Goal: Task Accomplishment & Management: Manage account settings

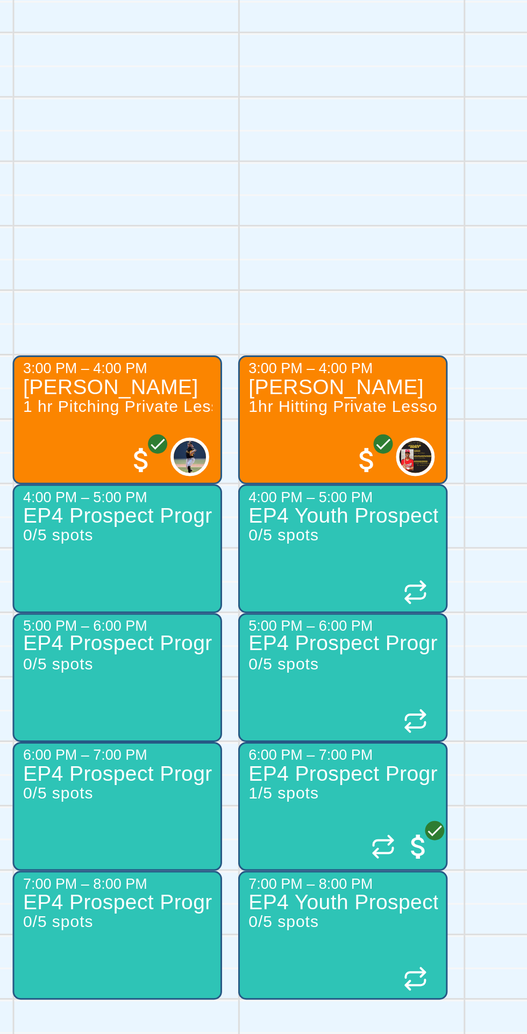
scroll to position [0, 27]
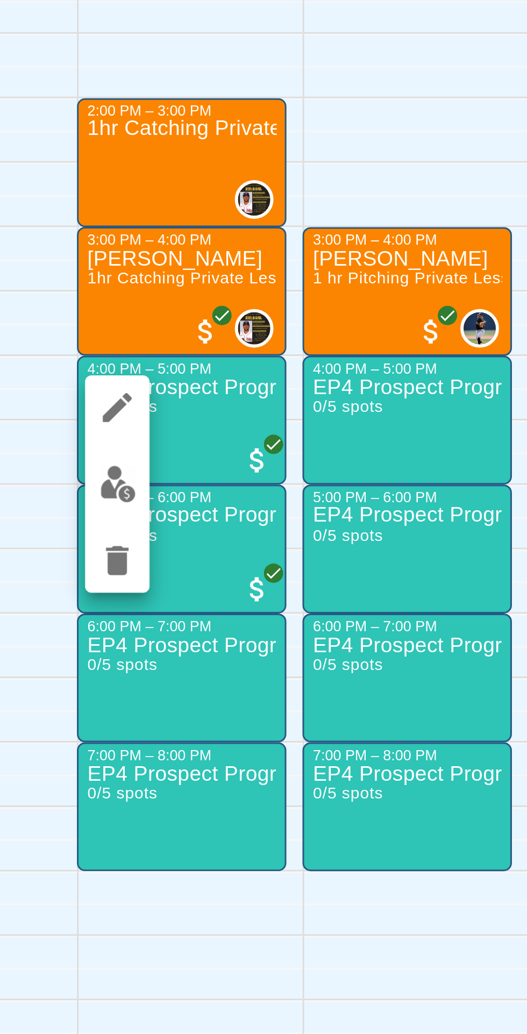
click at [264, 757] on img "edit" at bounding box center [265, 755] width 12 height 12
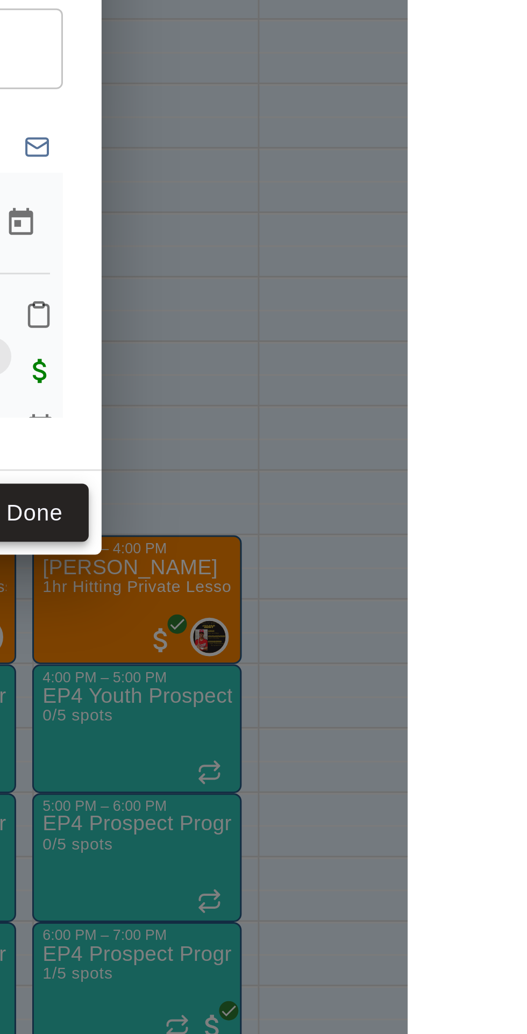
click at [421, 672] on button "Done" at bounding box center [402, 662] width 36 height 20
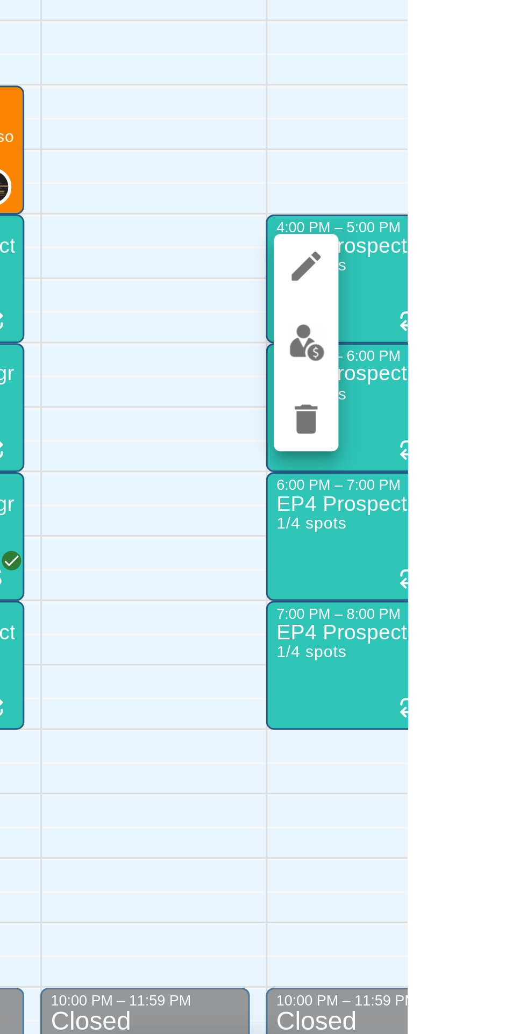
click at [489, 760] on img "edit" at bounding box center [493, 755] width 12 height 12
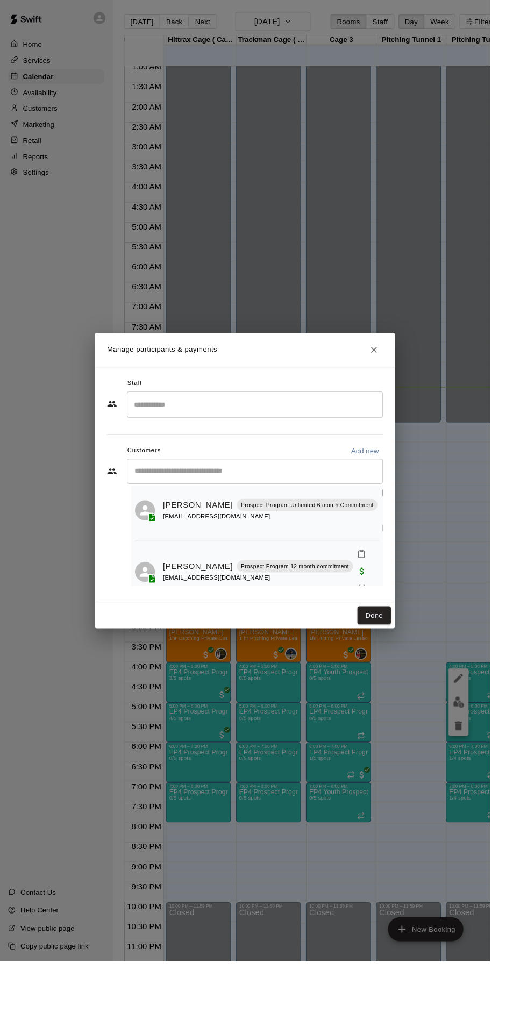
scroll to position [101, 0]
click at [421, 672] on button "Done" at bounding box center [402, 662] width 36 height 20
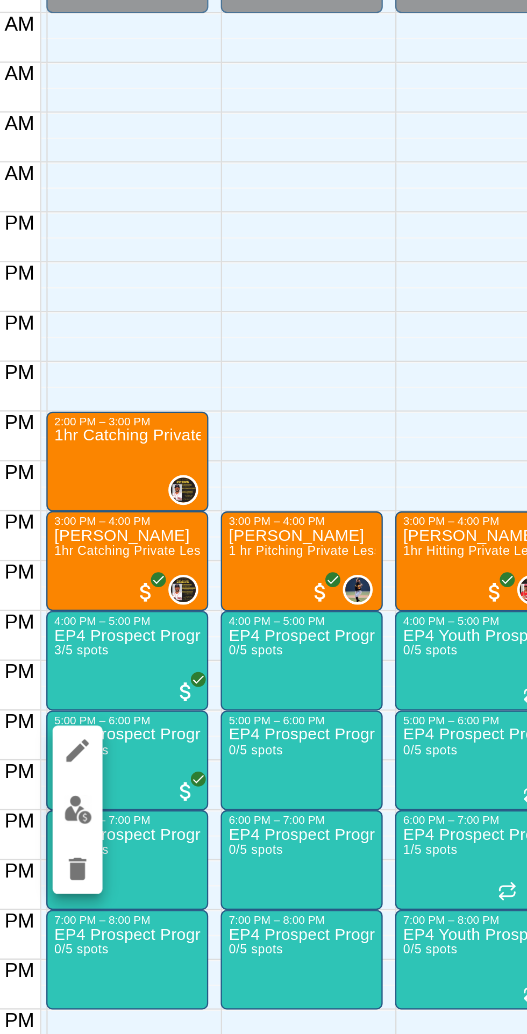
click at [188, 800] on img "edit" at bounding box center [192, 798] width 12 height 12
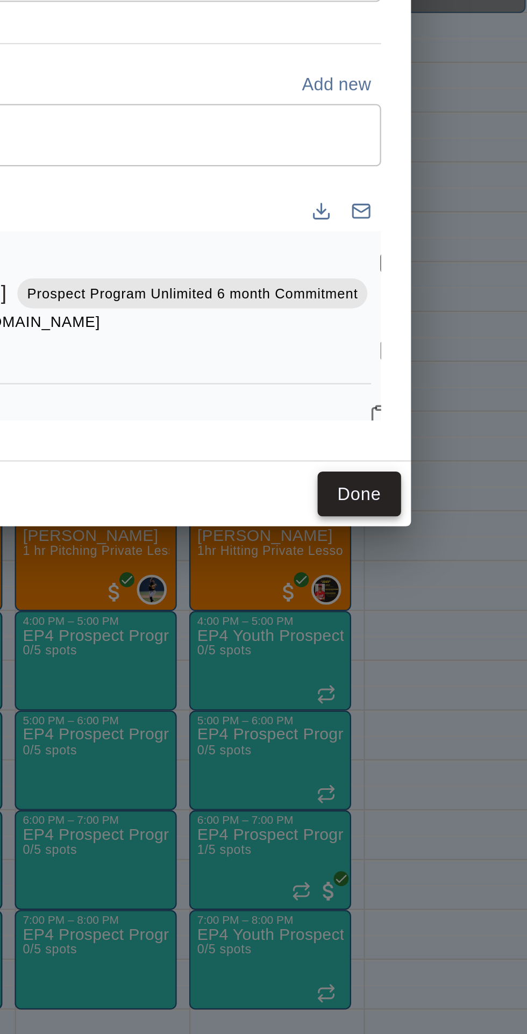
click at [421, 672] on button "Done" at bounding box center [402, 662] width 36 height 20
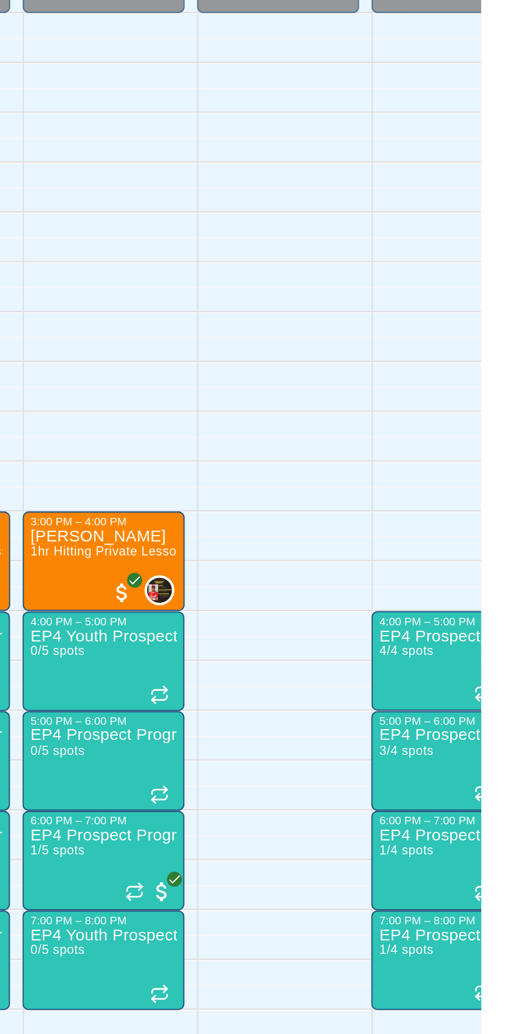
scroll to position [0, 0]
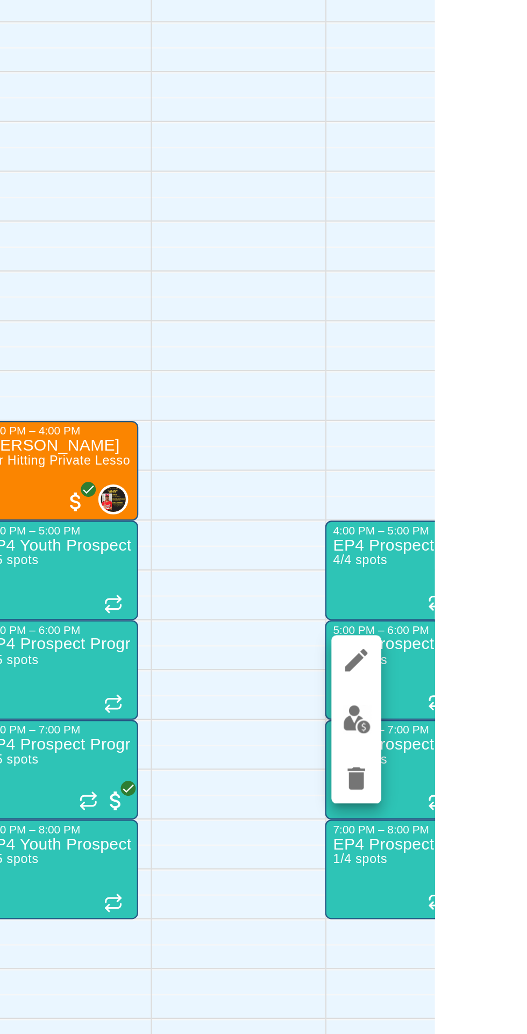
click at [492, 803] on img "edit" at bounding box center [493, 798] width 12 height 12
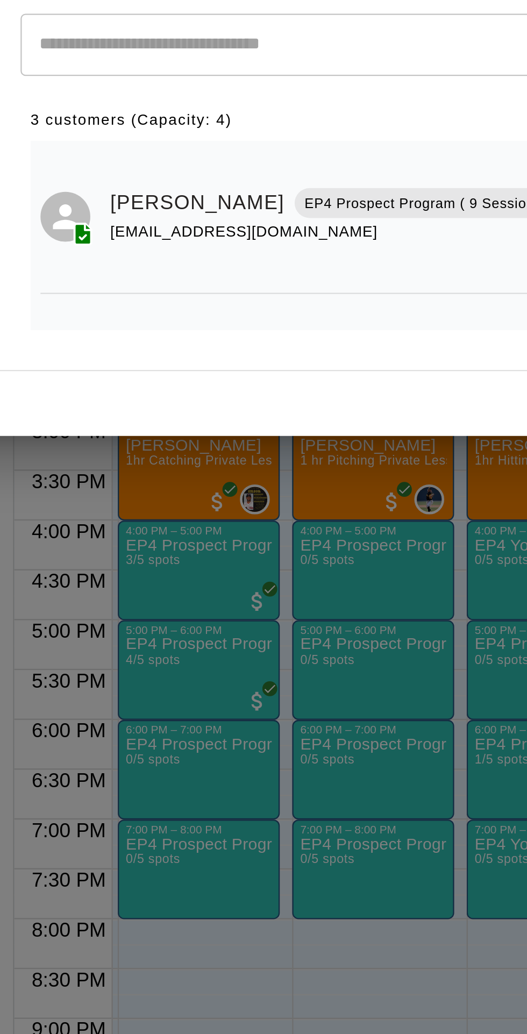
click at [298, 779] on div "Manage participants & payments Staff ​ Customers Add new ​ 3 customers (Capacit…" at bounding box center [263, 517] width 527 height 1034
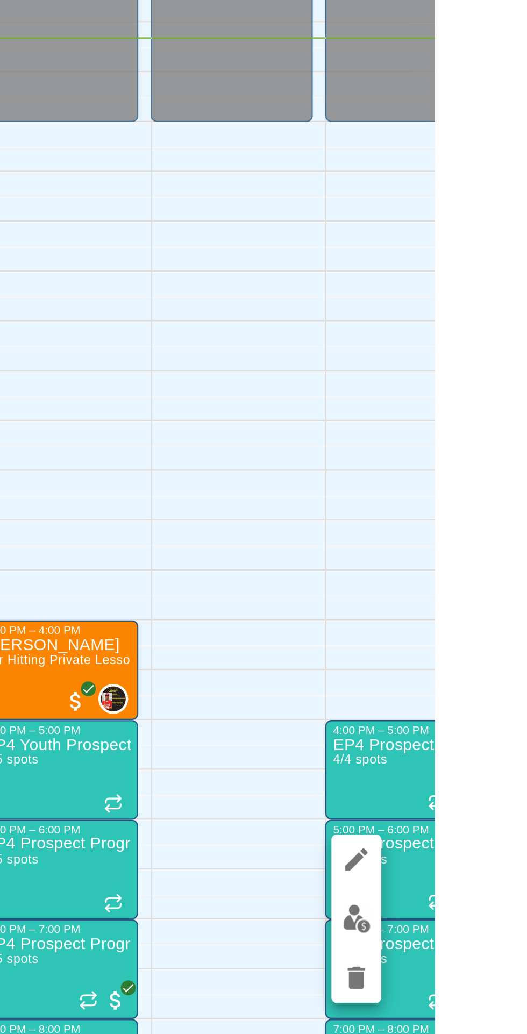
click at [493, 800] on img "edit" at bounding box center [493, 798] width 12 height 12
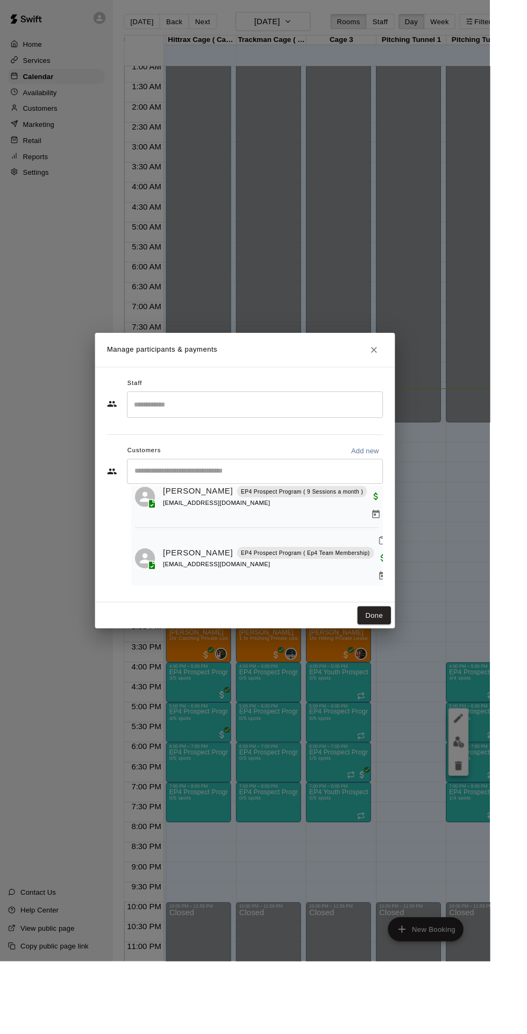
scroll to position [53, 0]
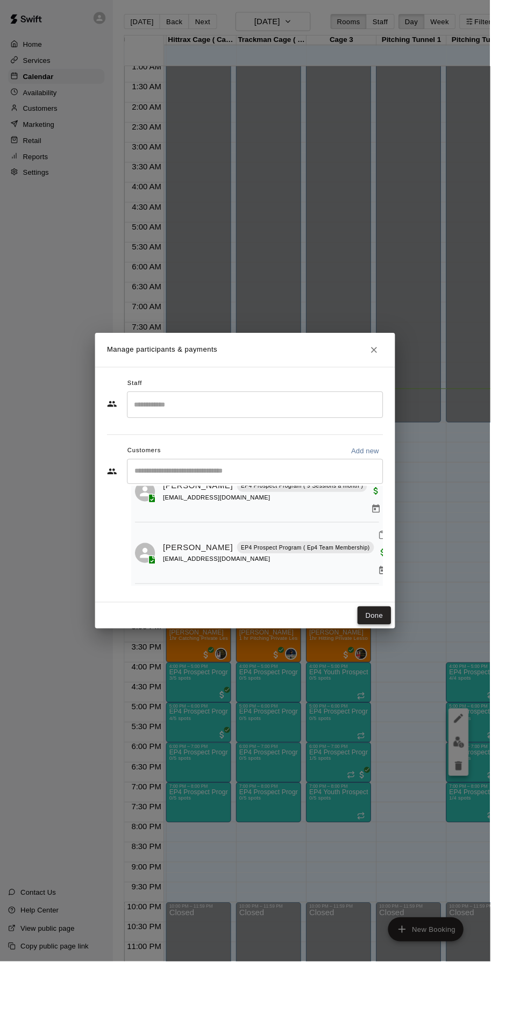
click at [421, 672] on button "Done" at bounding box center [402, 662] width 36 height 20
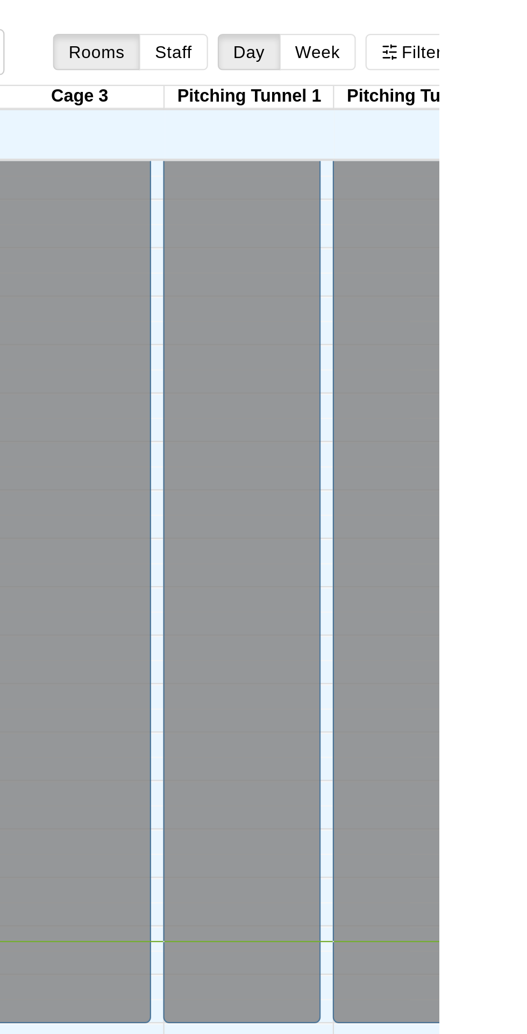
scroll to position [0, 0]
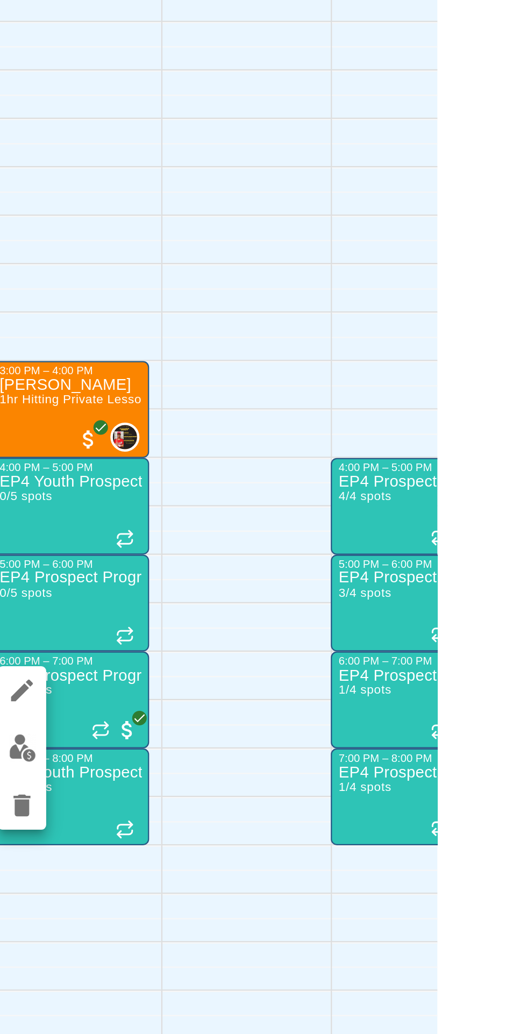
click at [345, 820] on icon "edit" at bounding box center [342, 815] width 13 height 13
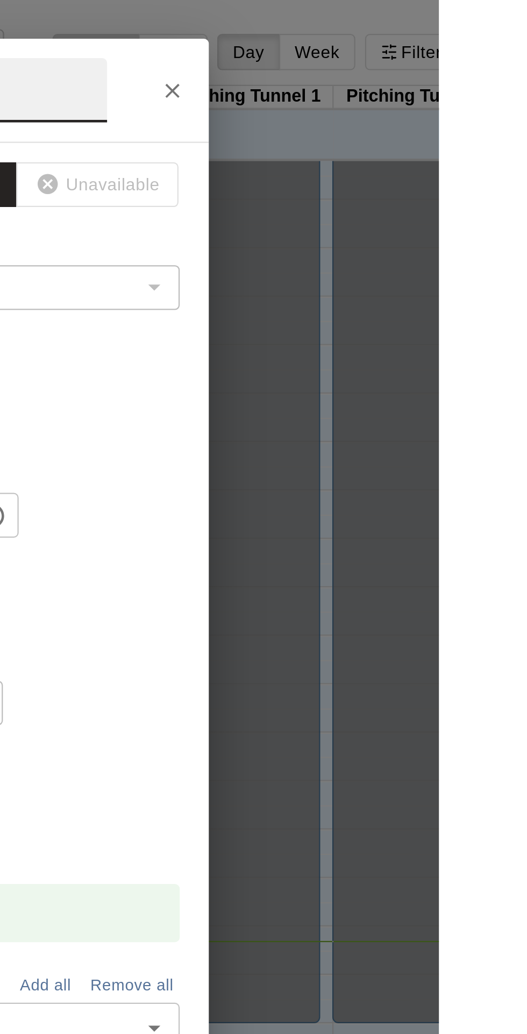
click at [418, 50] on button "Close" at bounding box center [408, 40] width 19 height 19
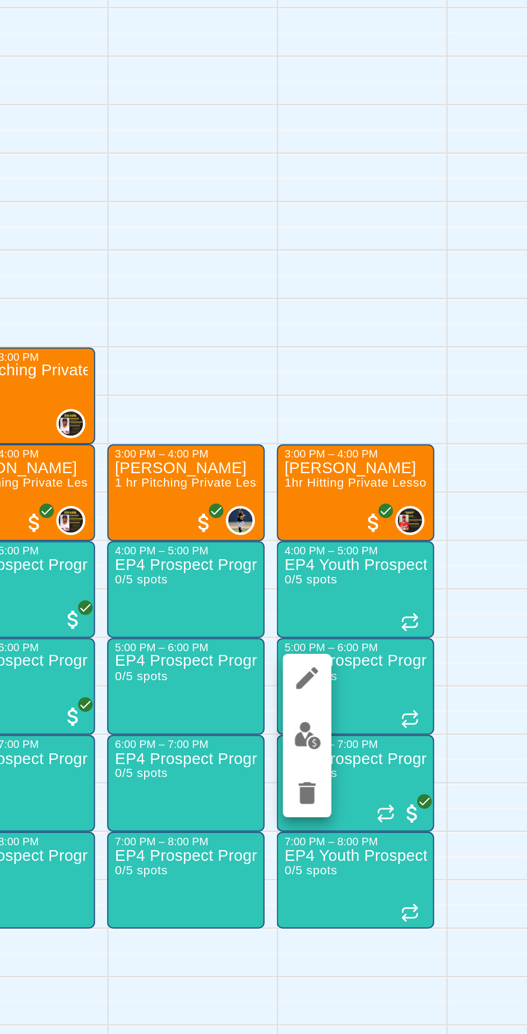
click at [416, 767] on icon "edit" at bounding box center [415, 763] width 13 height 13
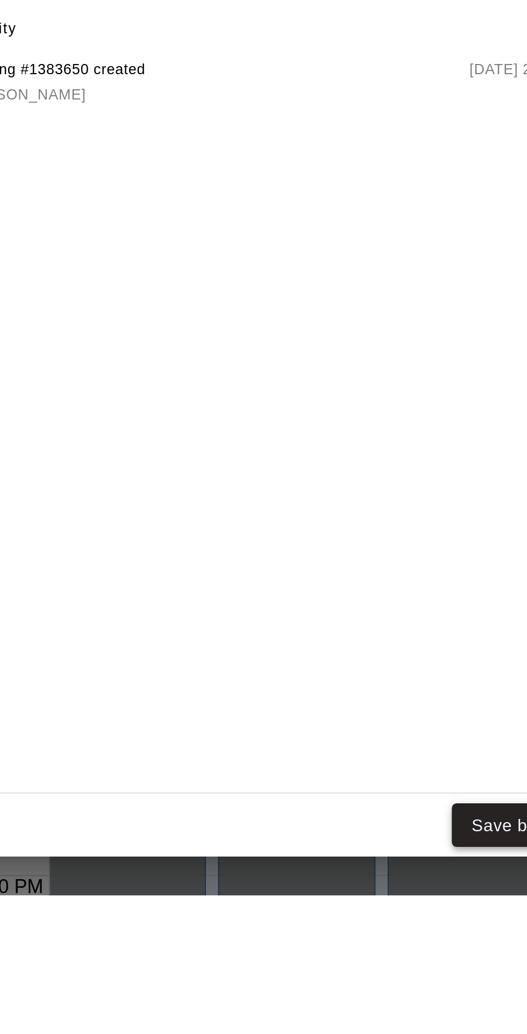
click at [376, 1013] on button "Save booking" at bounding box center [388, 1003] width 66 height 20
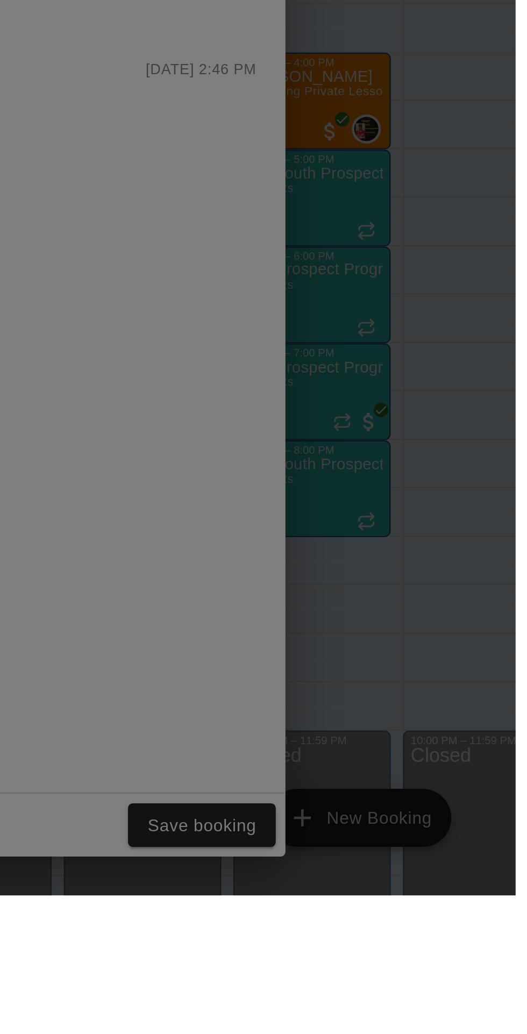
click at [408, 1034] on div "Edit Booking Edit recurring booking This booking This and following Mondays at …" at bounding box center [263, 517] width 527 height 1034
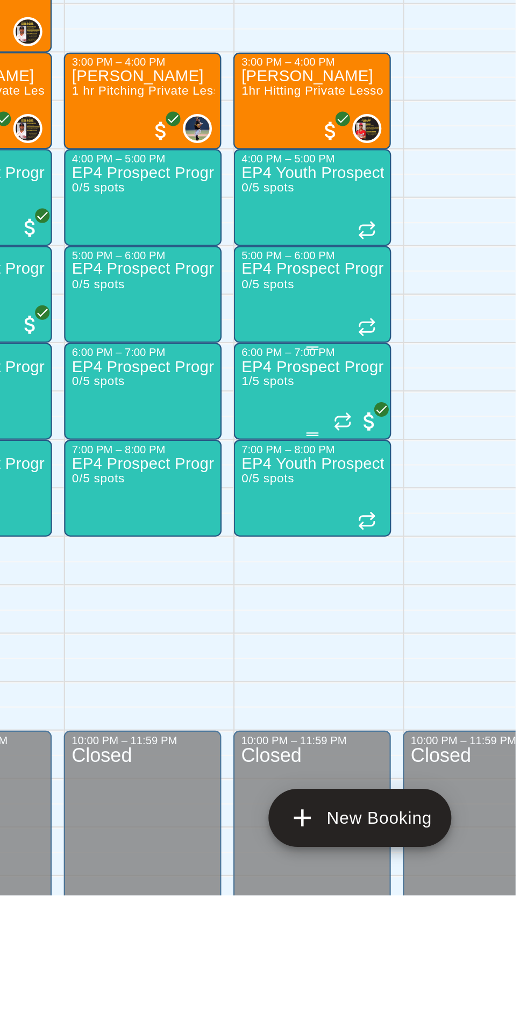
click at [428, 803] on span "1/5 spots" at bounding box center [417, 806] width 24 height 6
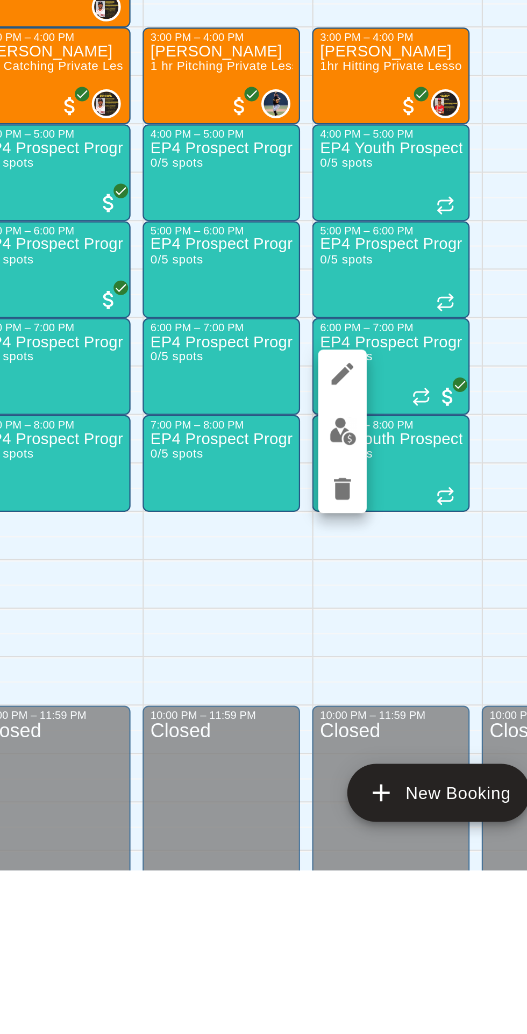
click at [417, 839] on img "edit" at bounding box center [415, 839] width 12 height 12
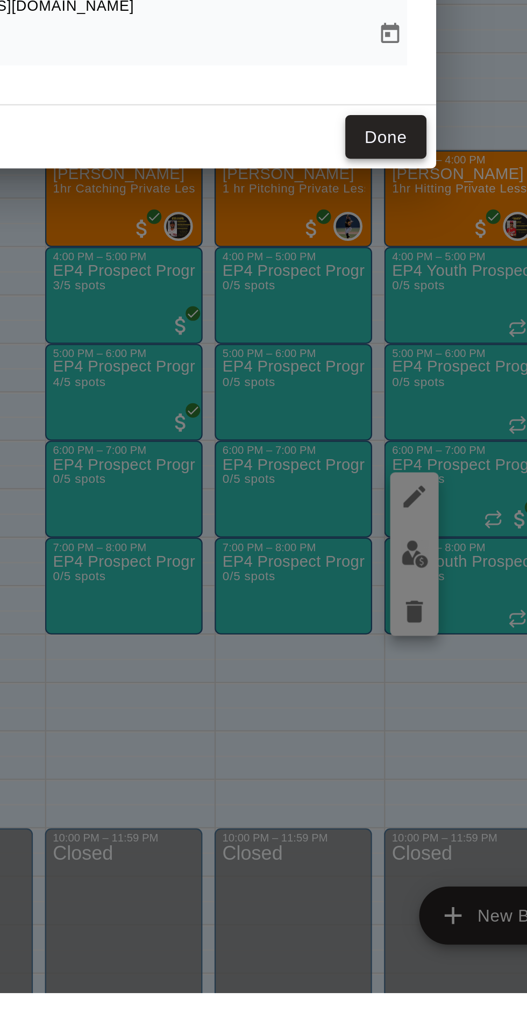
click at [421, 664] on button "Done" at bounding box center [402, 654] width 36 height 20
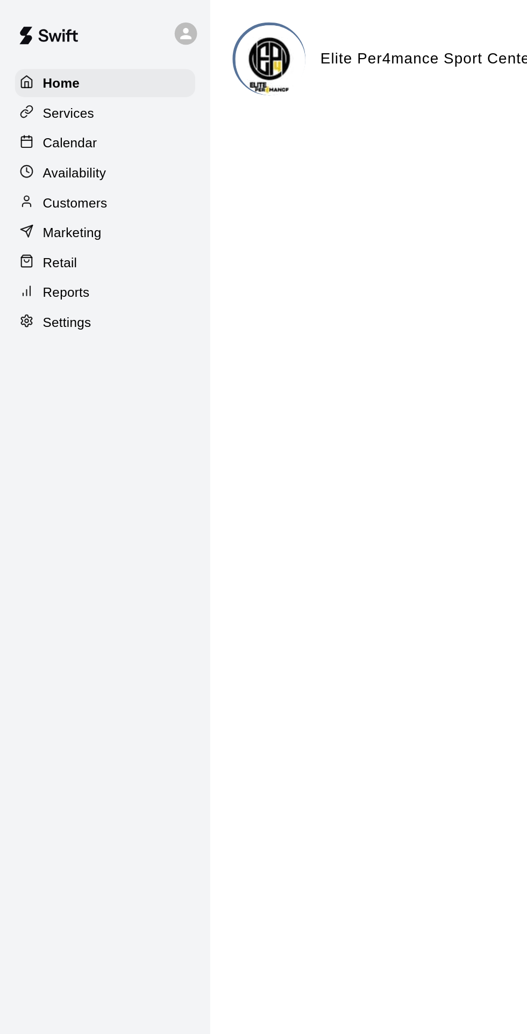
click at [34, 86] on p "Calendar" at bounding box center [40, 82] width 31 height 11
